Goal: Transaction & Acquisition: Purchase product/service

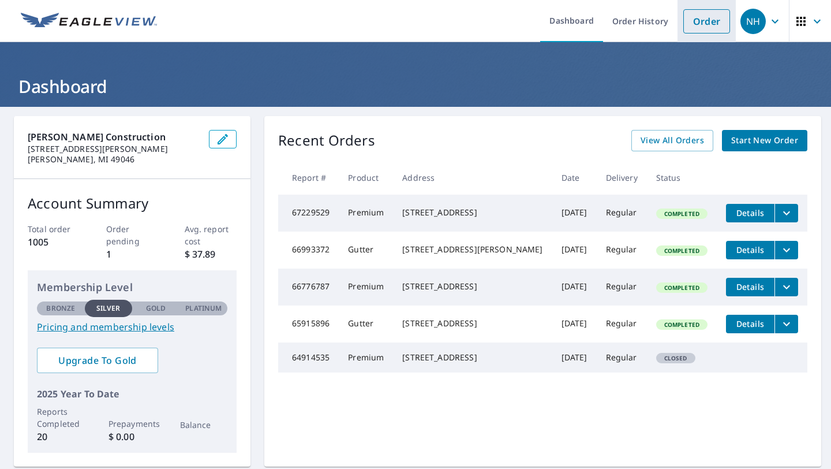
click at [708, 14] on link "Order" at bounding box center [707, 21] width 47 height 24
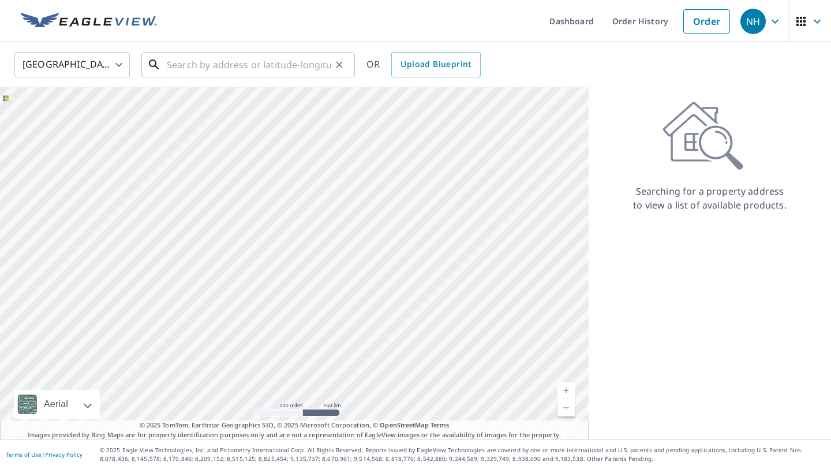
click at [291, 72] on input "text" at bounding box center [249, 65] width 165 height 32
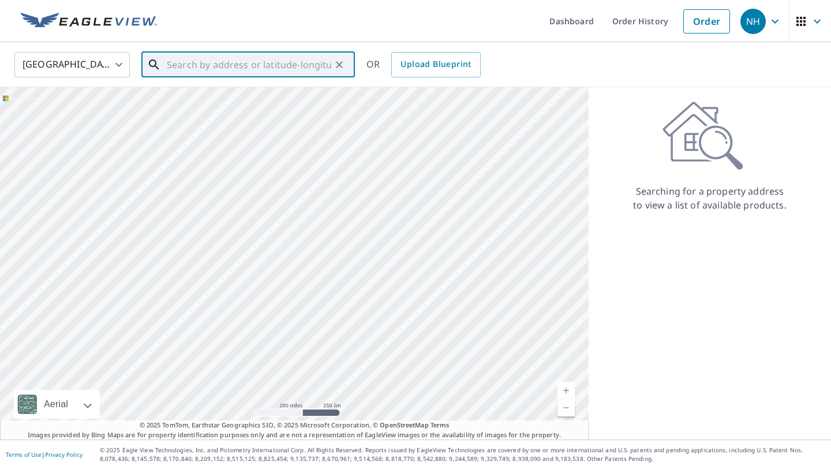
paste input "[STREET_ADDRESS]"
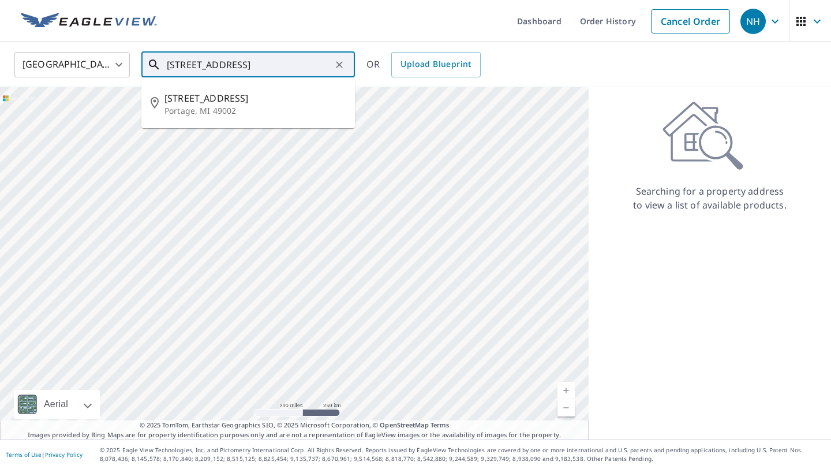
type input "[STREET_ADDRESS]"
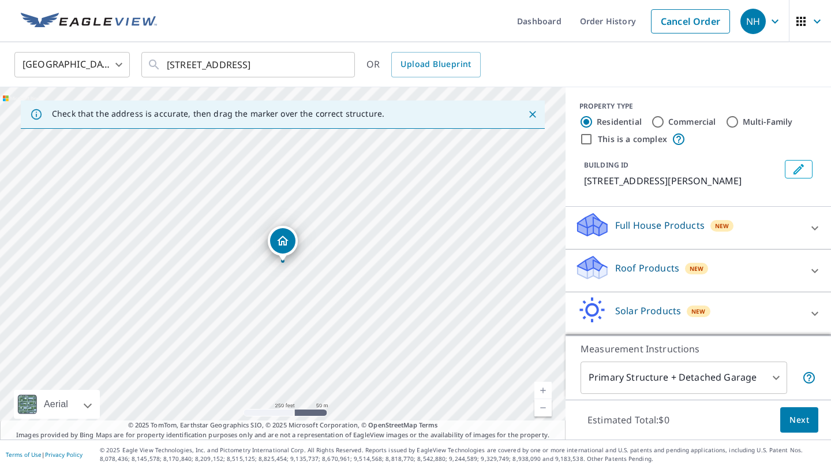
scroll to position [42, 0]
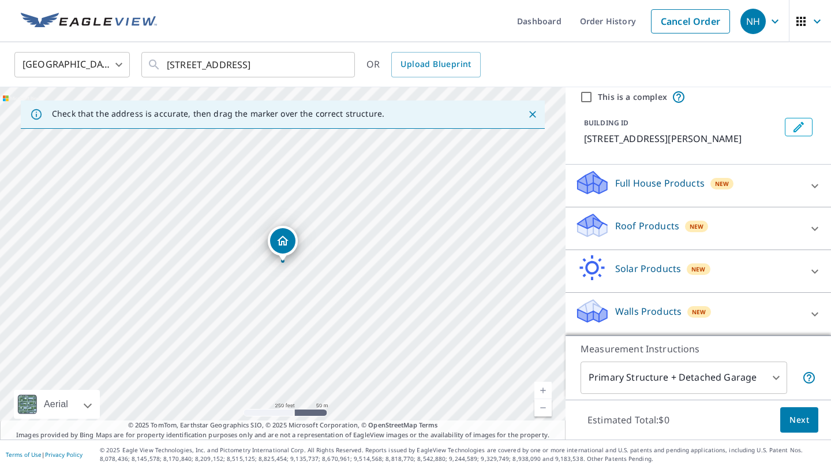
click at [689, 181] on p "Full House Products" at bounding box center [659, 183] width 89 height 14
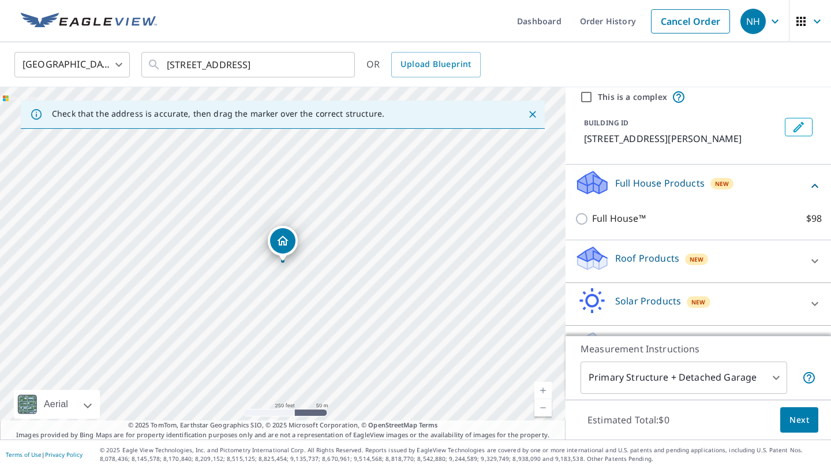
click at [679, 178] on p "Full House Products" at bounding box center [659, 183] width 89 height 14
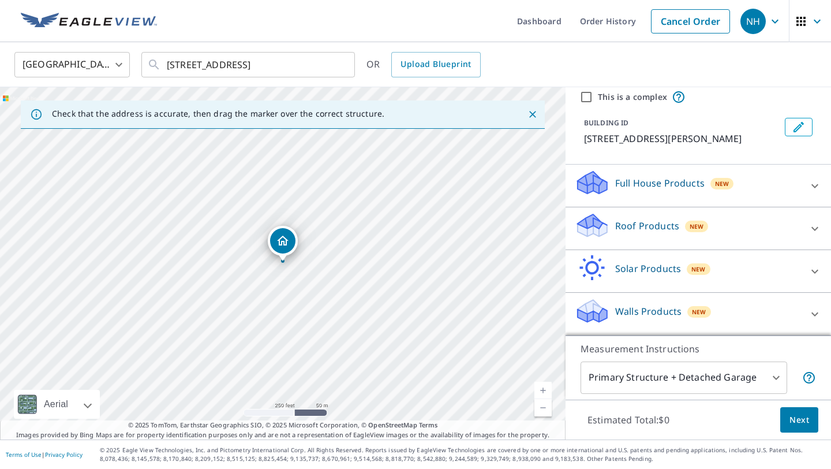
click at [678, 178] on p "Full House Products" at bounding box center [659, 183] width 89 height 14
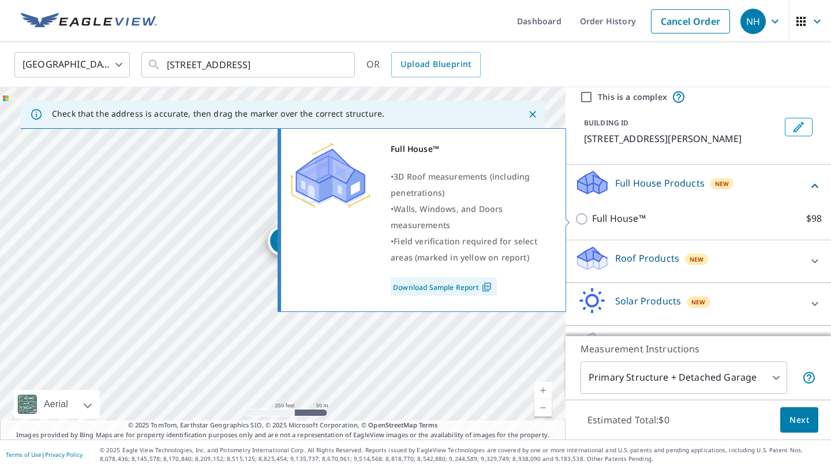
click at [571, 217] on div "Full House™ • 3D Roof measurements (including penetrations) • Walls, Windows, a…" at bounding box center [427, 220] width 296 height 191
click at [579, 217] on input "Full House™ $98" at bounding box center [583, 219] width 17 height 14
checkbox input "true"
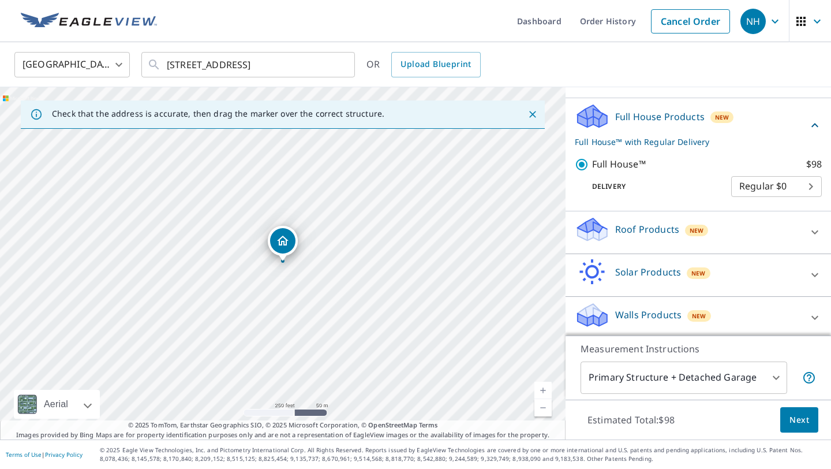
scroll to position [113, 0]
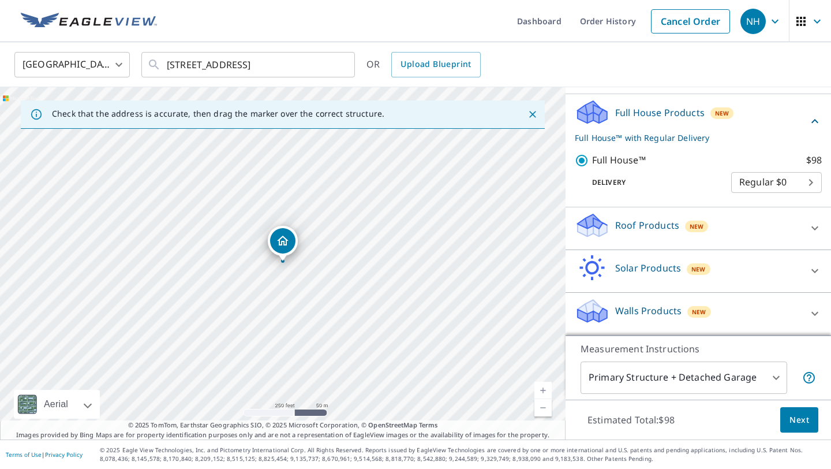
click at [742, 311] on div "Walls Products New" at bounding box center [688, 313] width 226 height 33
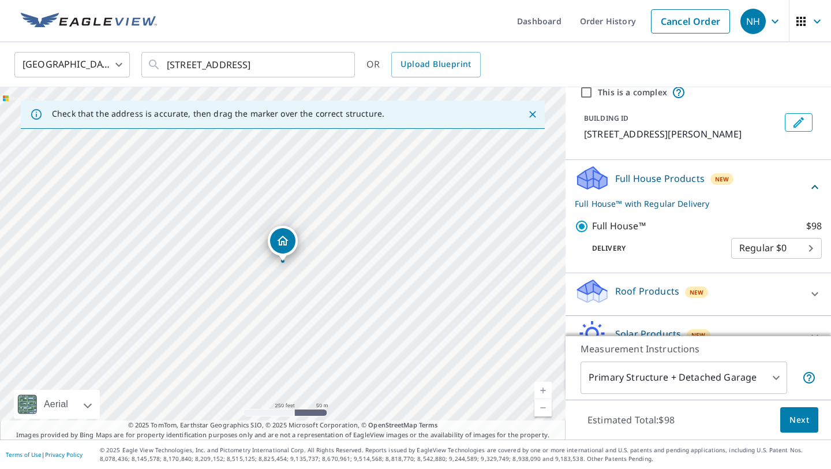
scroll to position [44, 0]
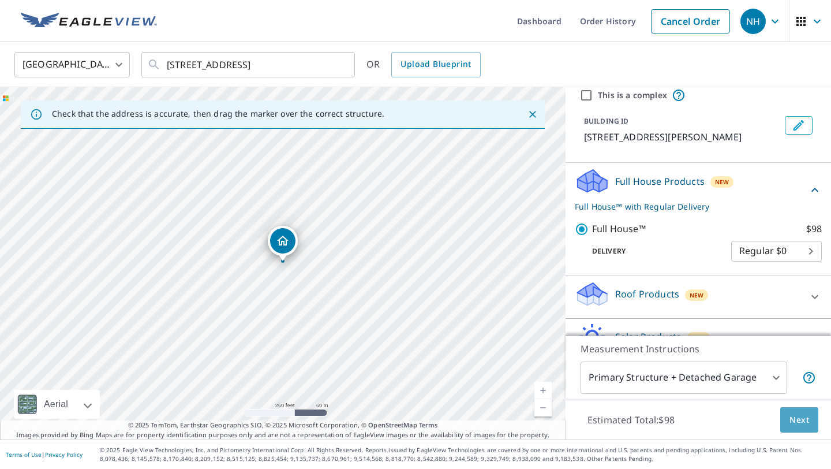
click at [805, 421] on span "Next" at bounding box center [800, 420] width 20 height 14
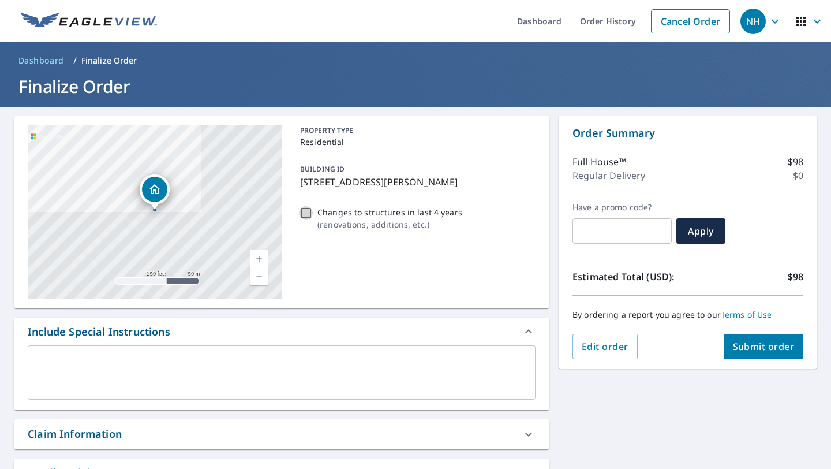
click at [307, 210] on input "Changes to structures in last 4 years ( renovations, additions, etc. )" at bounding box center [306, 213] width 14 height 14
checkbox input "true"
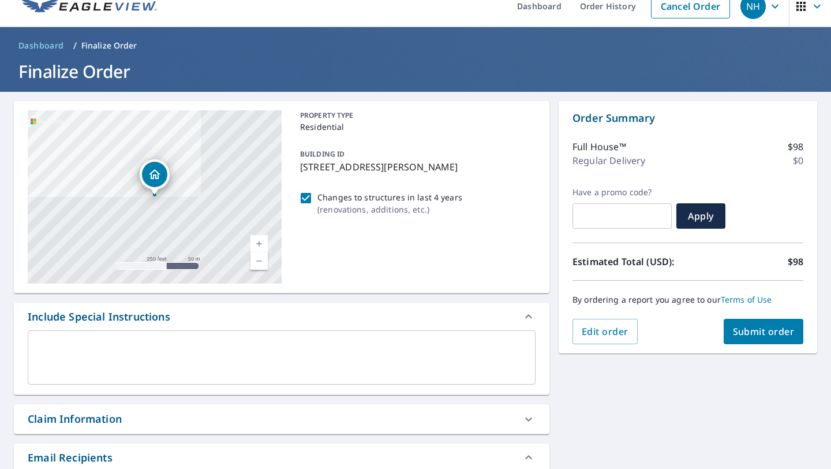
scroll to position [18, 0]
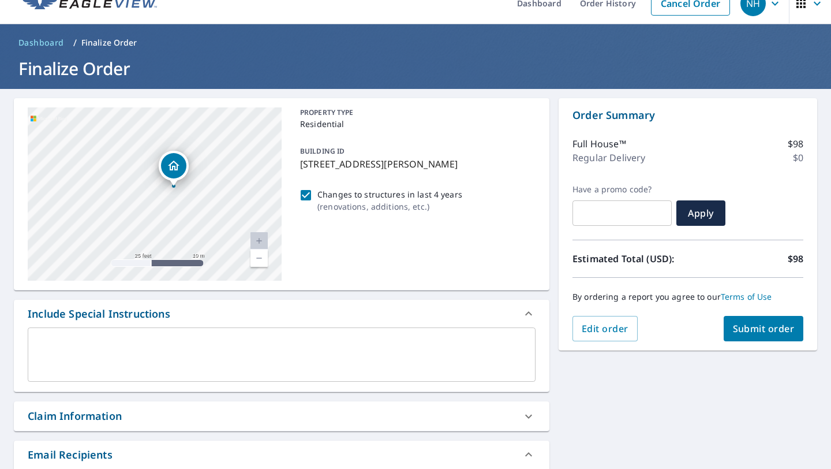
drag, startPoint x: 164, startPoint y: 169, endPoint x: 179, endPoint y: 233, distance: 65.8
click at [179, 233] on div "[STREET_ADDRESS][PERSON_NAME]" at bounding box center [155, 193] width 254 height 173
drag, startPoint x: 158, startPoint y: 161, endPoint x: 159, endPoint y: 178, distance: 17.3
click at [159, 178] on div "[STREET_ADDRESS][PERSON_NAME]" at bounding box center [155, 193] width 254 height 173
drag, startPoint x: 215, startPoint y: 162, endPoint x: 206, endPoint y: 203, distance: 42.0
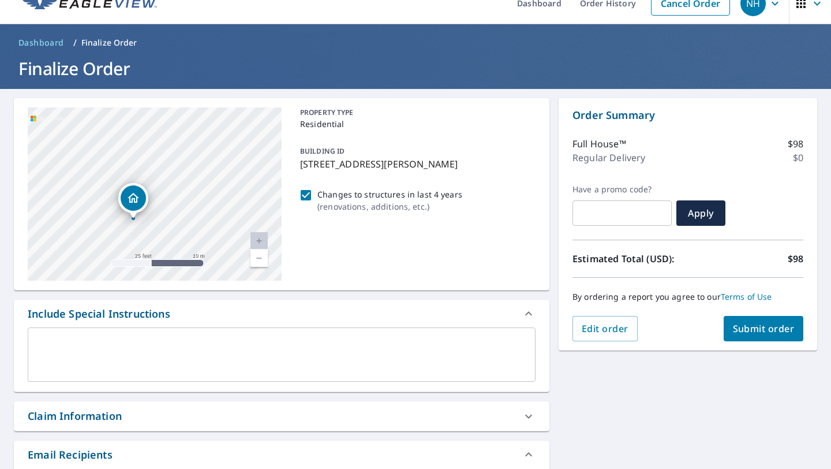
click at [206, 203] on div "[STREET_ADDRESS][PERSON_NAME]" at bounding box center [155, 193] width 254 height 173
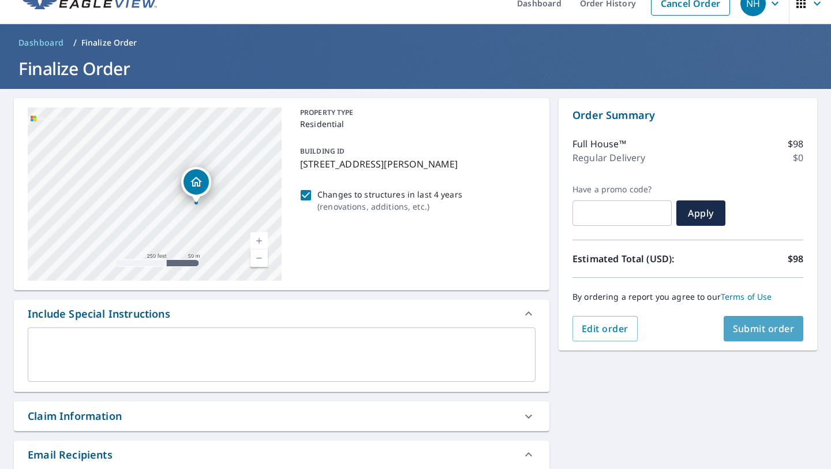
click at [773, 330] on span "Submit order" at bounding box center [764, 328] width 62 height 13
